Goal: Navigation & Orientation: Go to known website

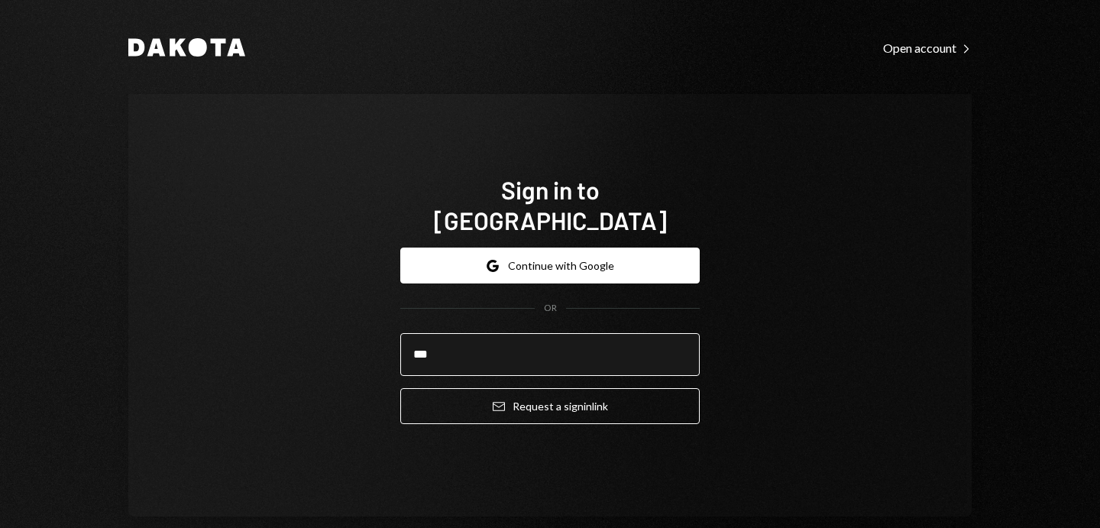
type input "**********"
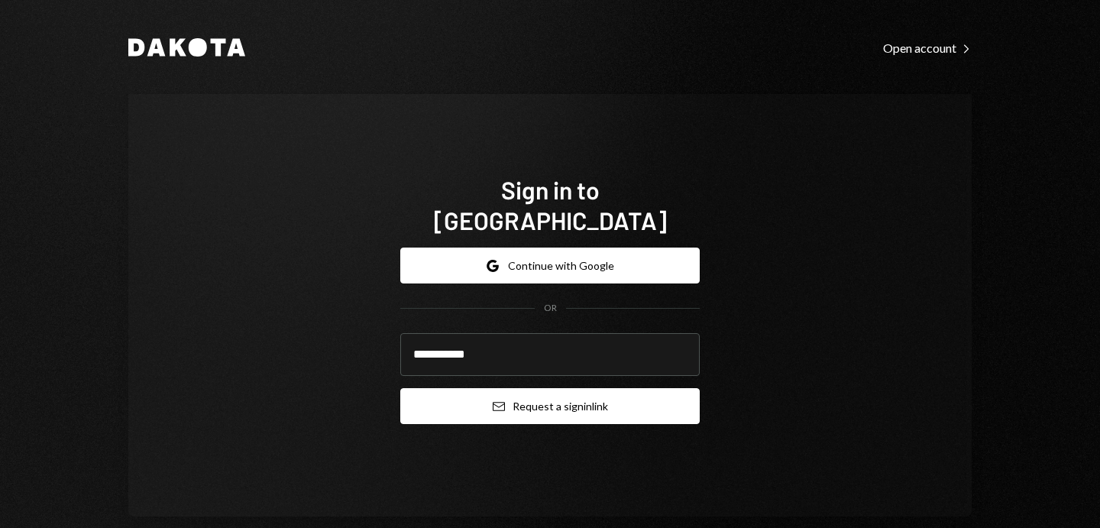
click at [548, 402] on button "Email Request a sign in link" at bounding box center [549, 406] width 299 height 36
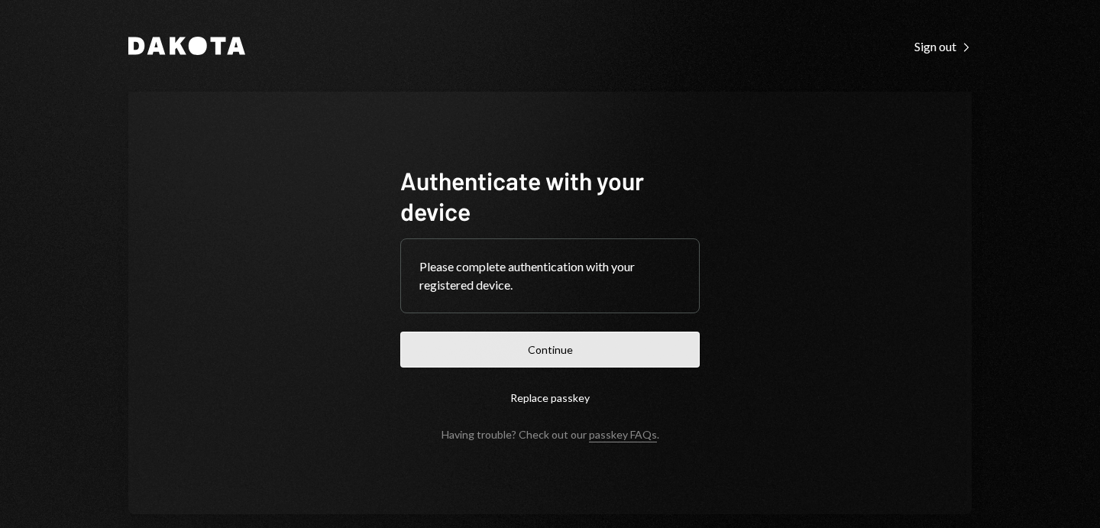
click at [509, 350] on button "Continue" at bounding box center [549, 349] width 299 height 36
